Goal: Information Seeking & Learning: Learn about a topic

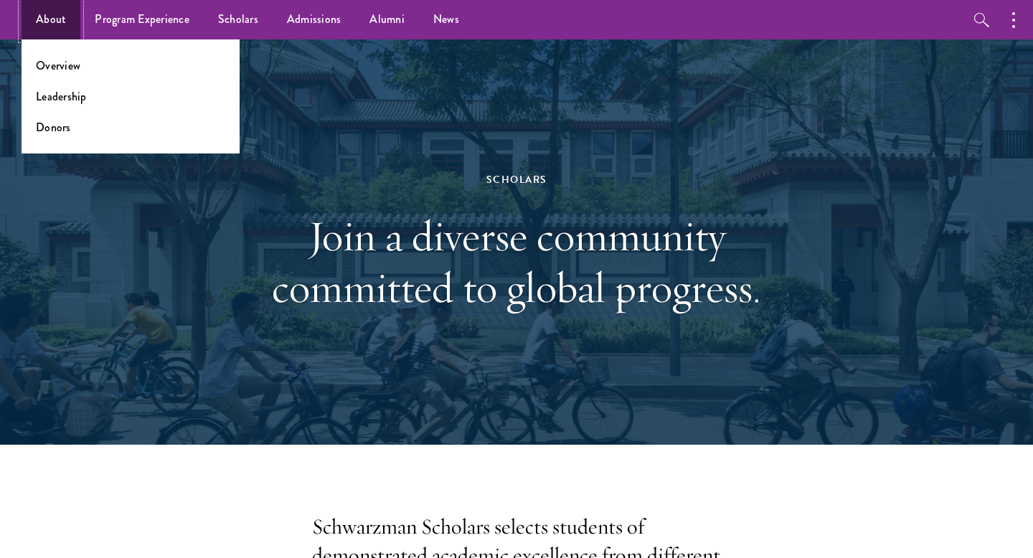
click at [55, 11] on link "About" at bounding box center [51, 19] width 59 height 39
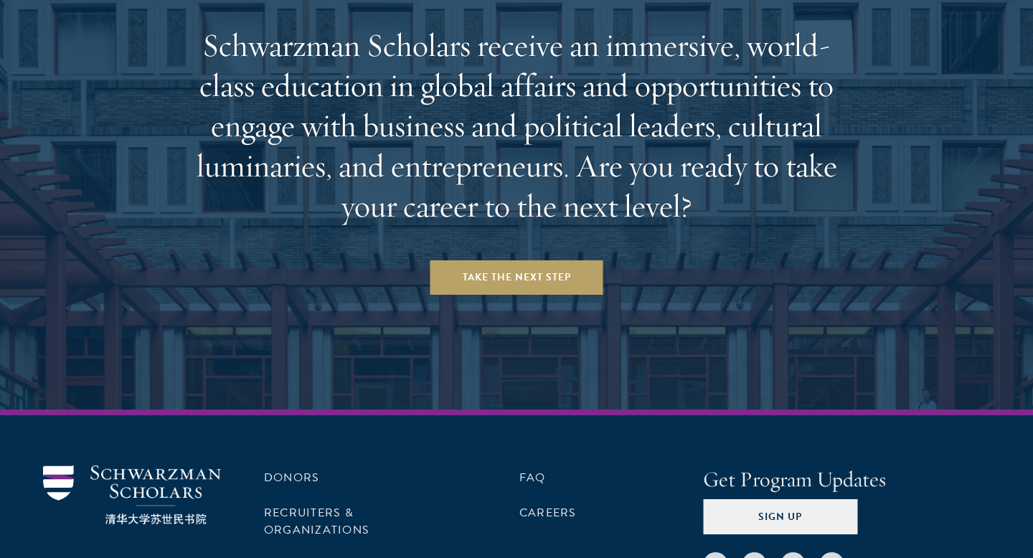
scroll to position [6016, 0]
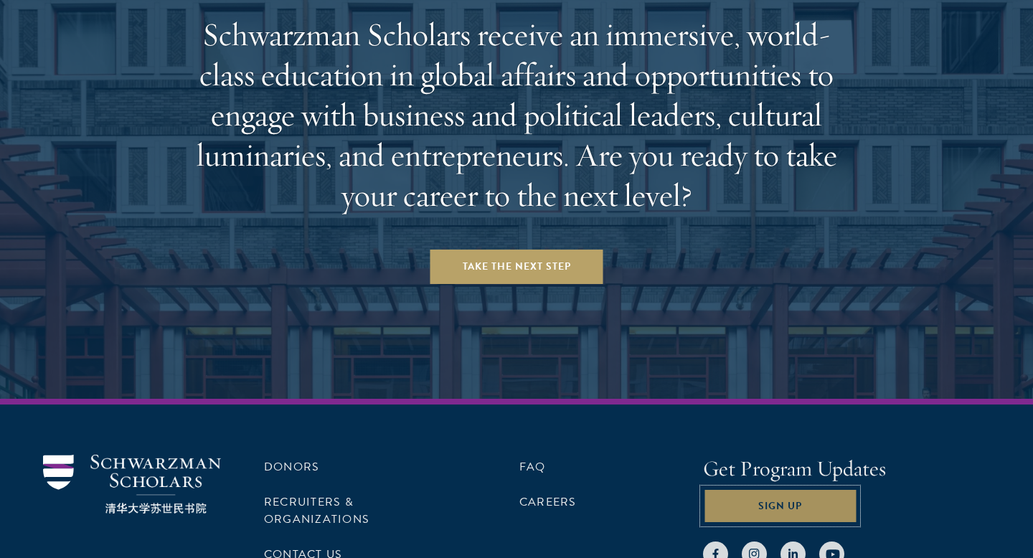
click at [797, 489] on button "Sign Up" at bounding box center [780, 506] width 154 height 34
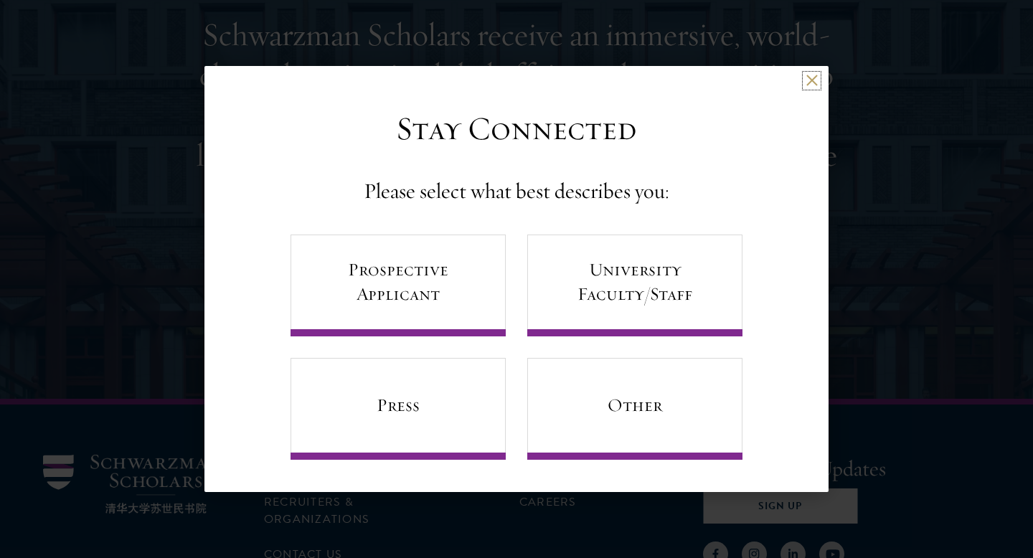
click at [808, 86] on button at bounding box center [812, 81] width 12 height 12
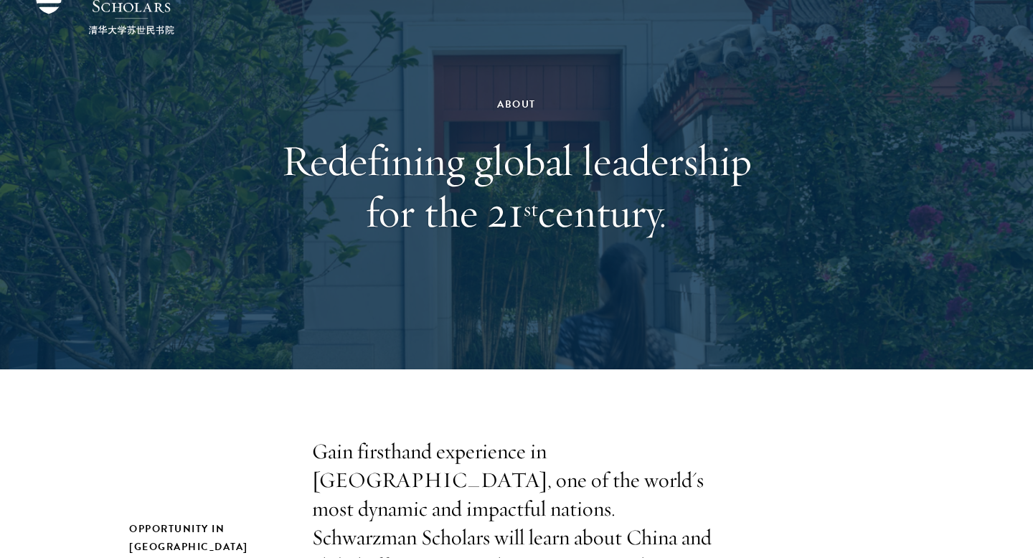
scroll to position [0, 0]
